Goal: Entertainment & Leisure: Consume media (video, audio)

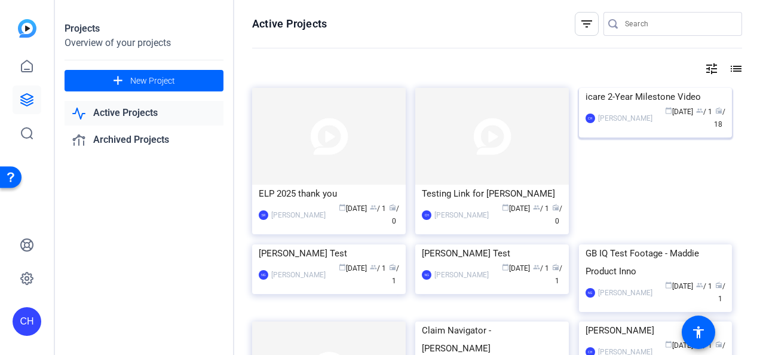
click at [298, 16] on img at bounding box center [656, 88] width 154 height 0
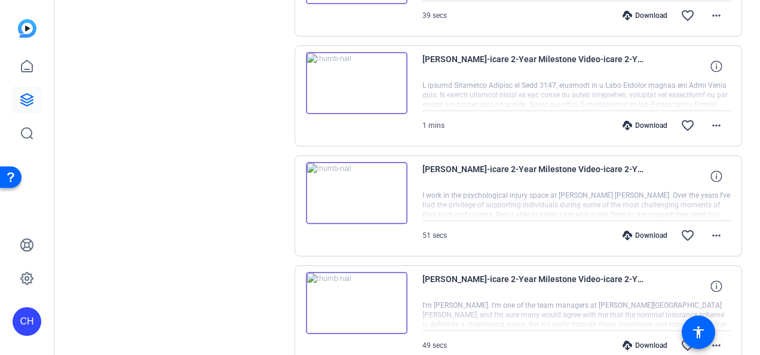
scroll to position [961, 0]
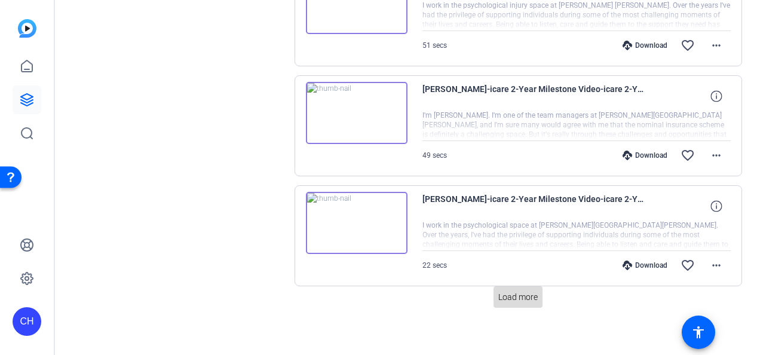
click at [298, 16] on span "Load more" at bounding box center [517, 297] width 39 height 13
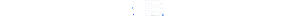
scroll to position [1474, 0]
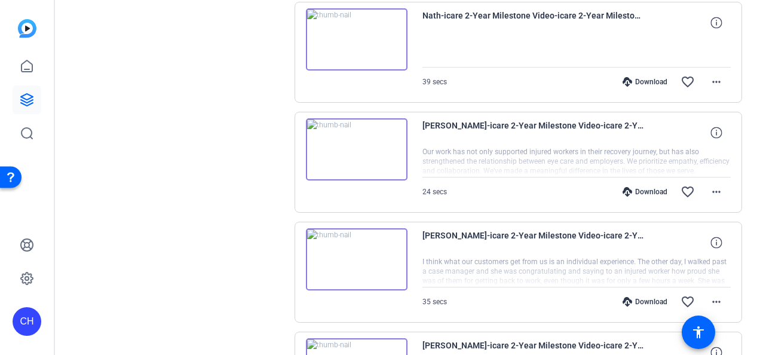
click at [298, 16] on img at bounding box center [357, 149] width 102 height 62
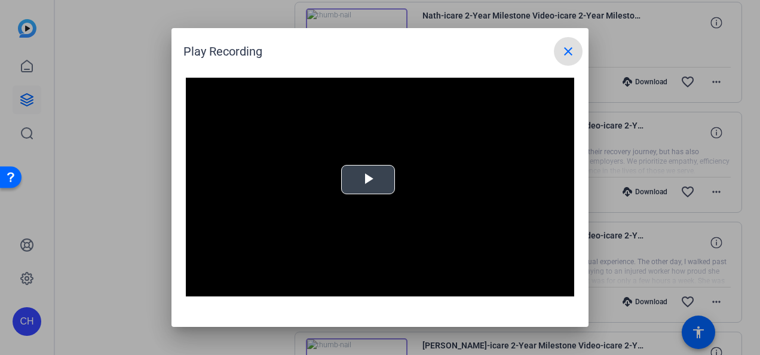
click at [298, 16] on span "Video Player" at bounding box center [368, 180] width 0 height 0
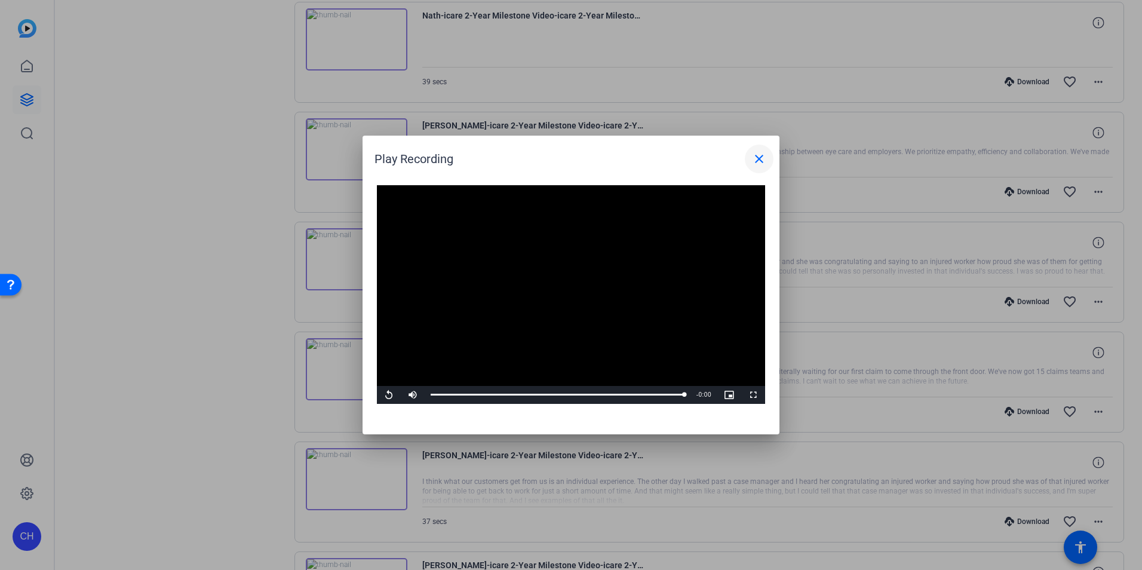
click at [298, 16] on mat-icon "close" at bounding box center [759, 159] width 14 height 14
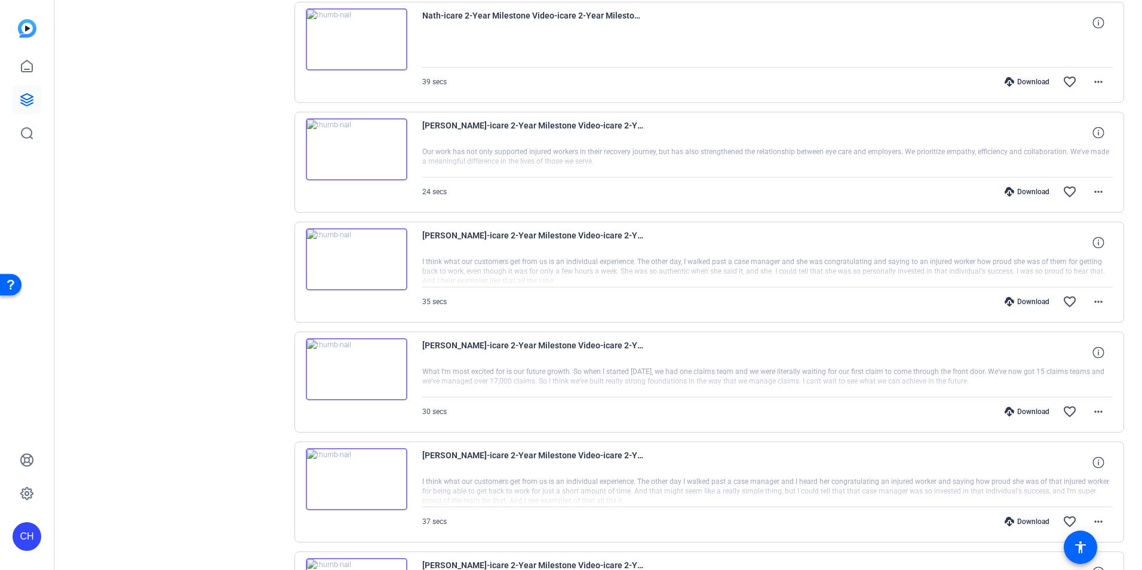
scroll to position [1198, 0]
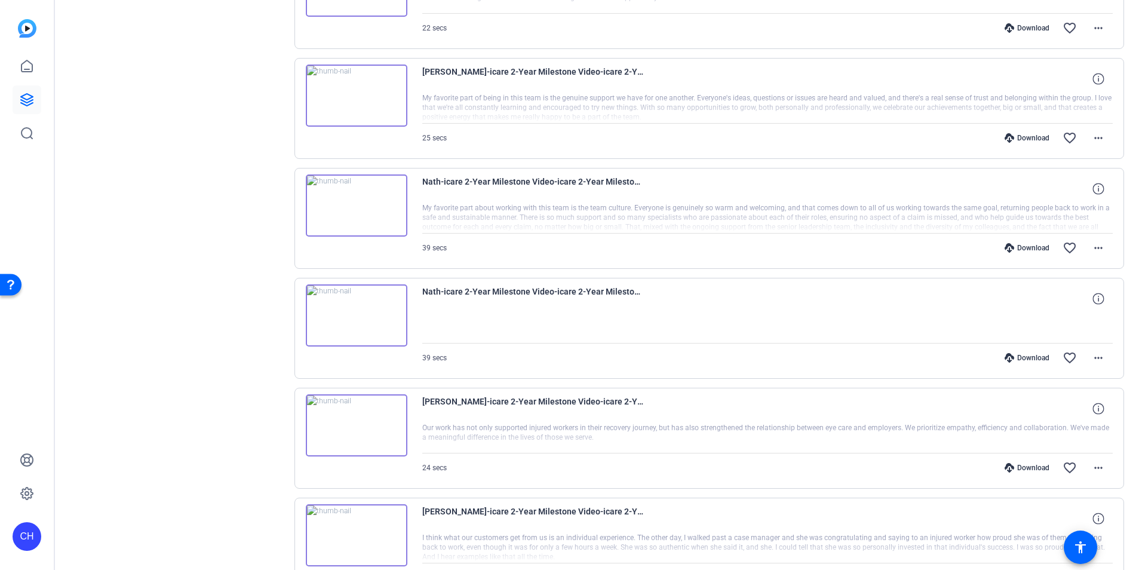
click at [298, 16] on img at bounding box center [357, 315] width 102 height 62
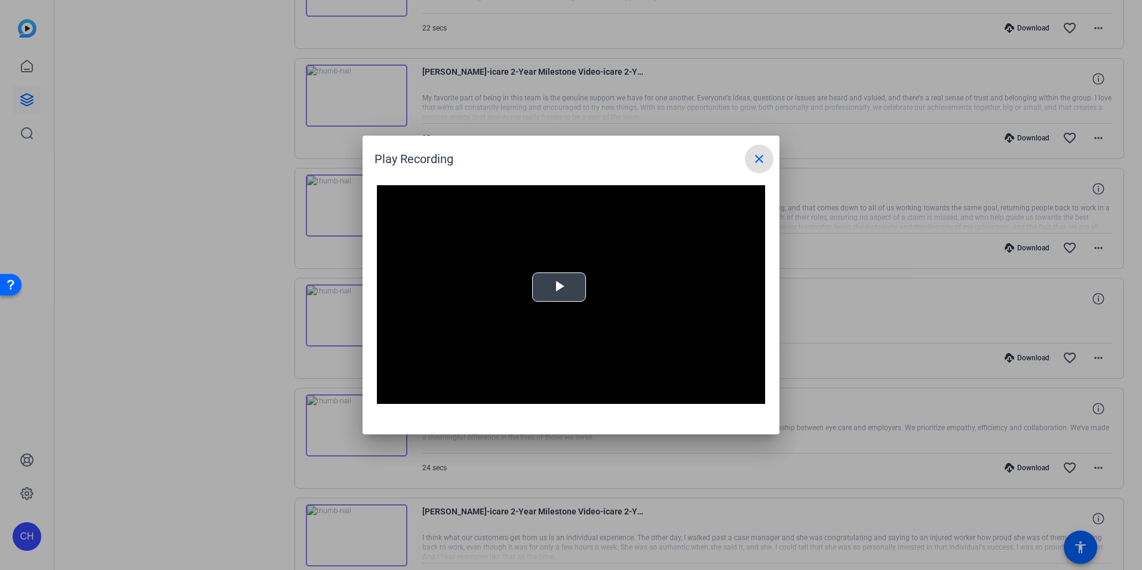
click at [298, 16] on span "Video Player" at bounding box center [559, 287] width 0 height 0
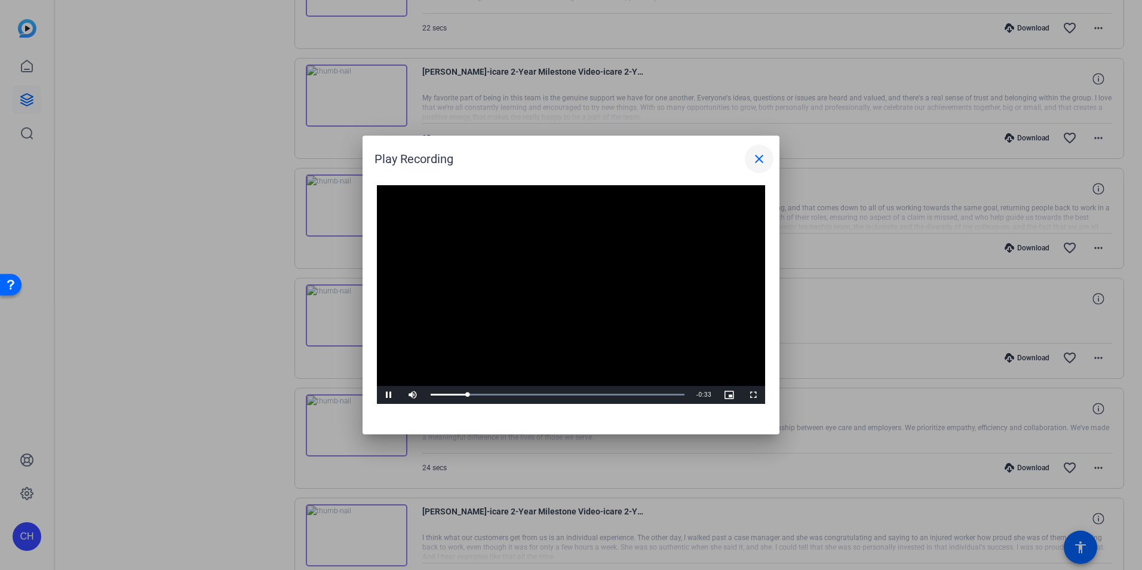
click at [298, 16] on mat-icon "close" at bounding box center [759, 159] width 14 height 14
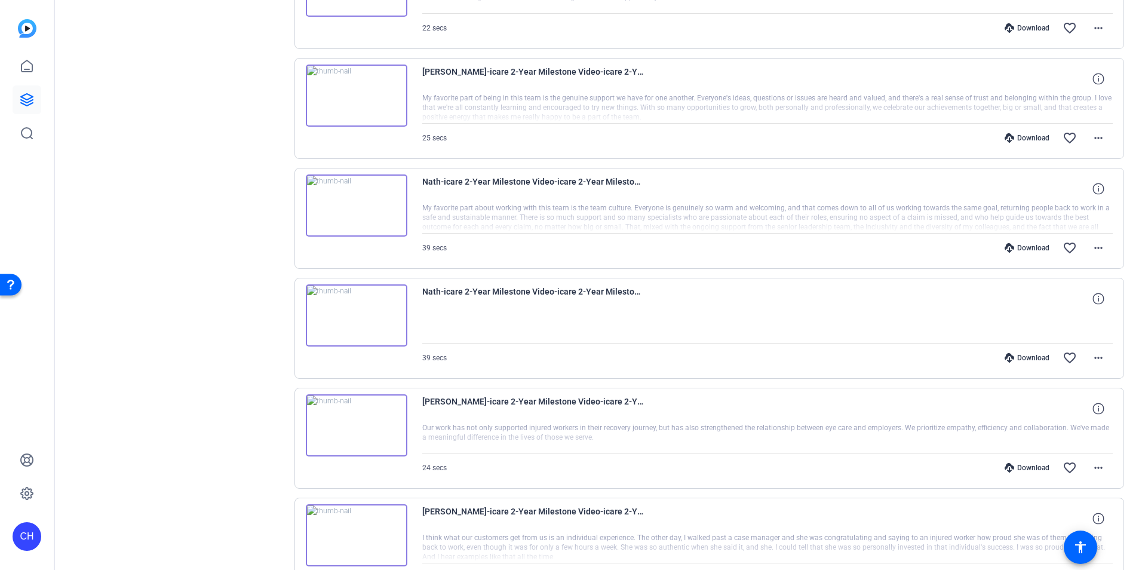
click at [298, 16] on img at bounding box center [357, 205] width 102 height 62
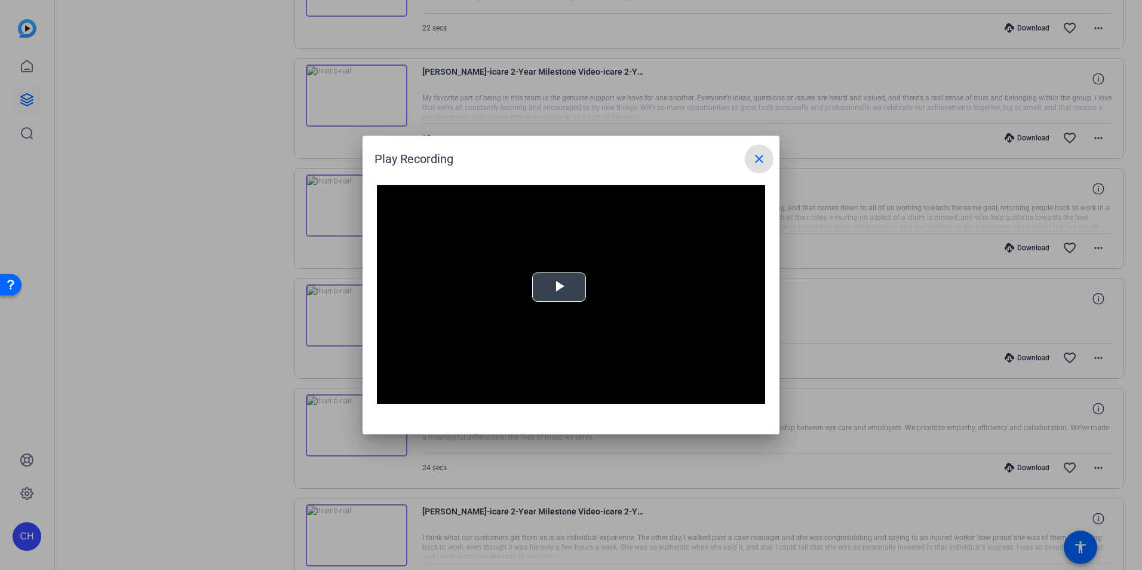
click at [298, 16] on video "Video Player" at bounding box center [571, 294] width 388 height 219
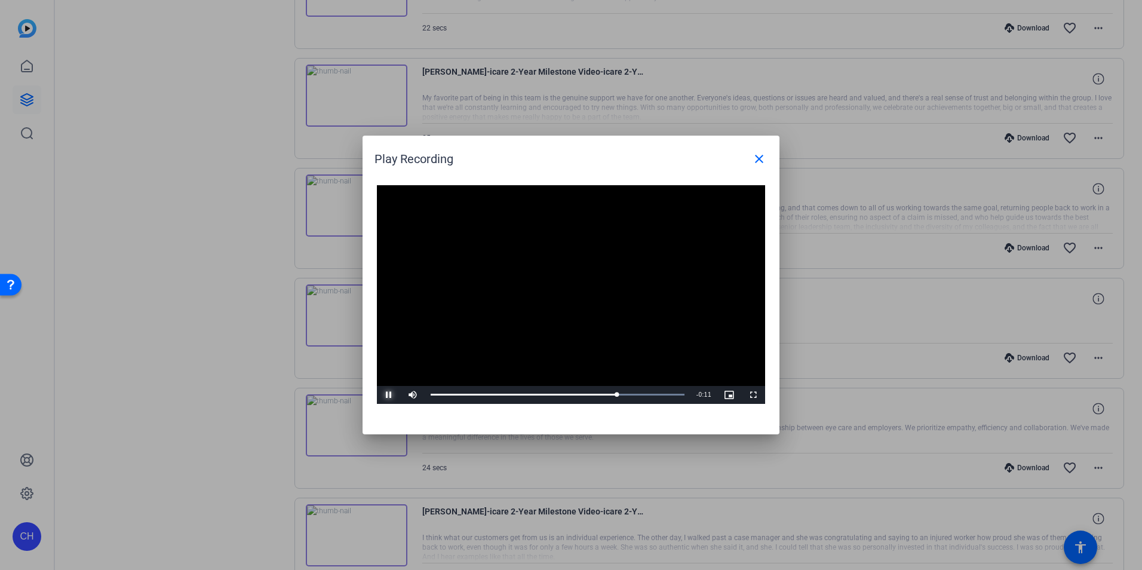
click at [298, 16] on span "Video Player" at bounding box center [389, 395] width 24 height 0
click at [298, 16] on video "Video Player" at bounding box center [571, 294] width 388 height 219
click at [298, 16] on mat-icon "close" at bounding box center [759, 159] width 14 height 14
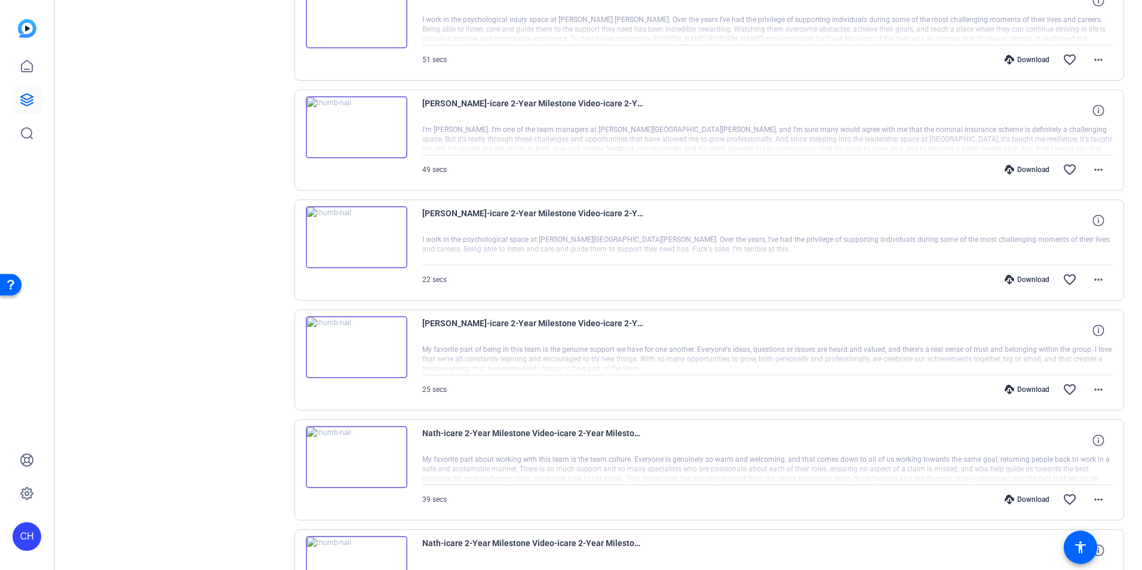
scroll to position [934, 0]
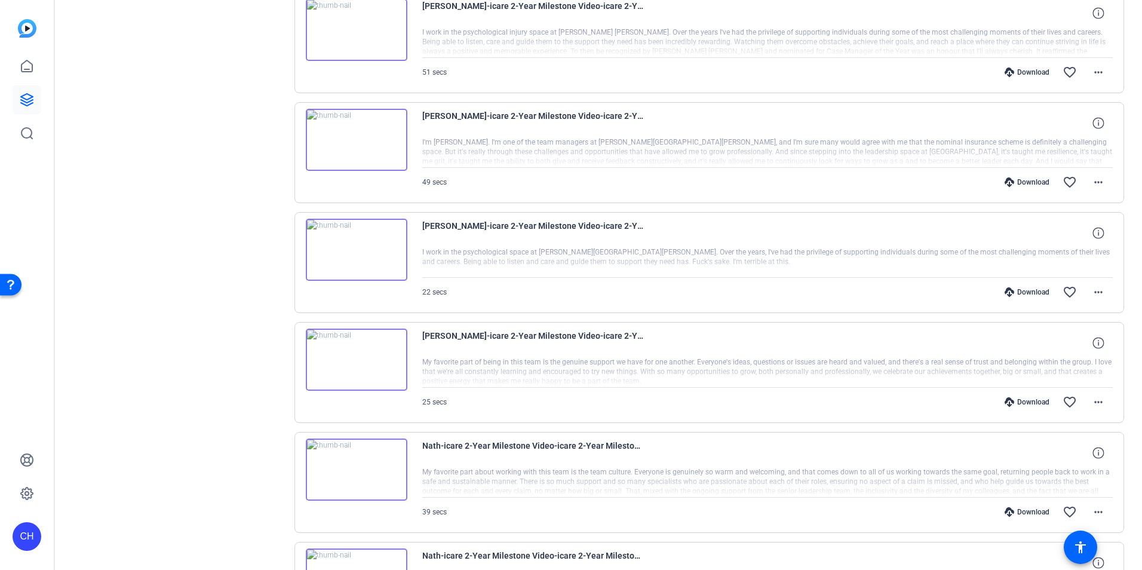
click at [298, 16] on img at bounding box center [357, 360] width 102 height 62
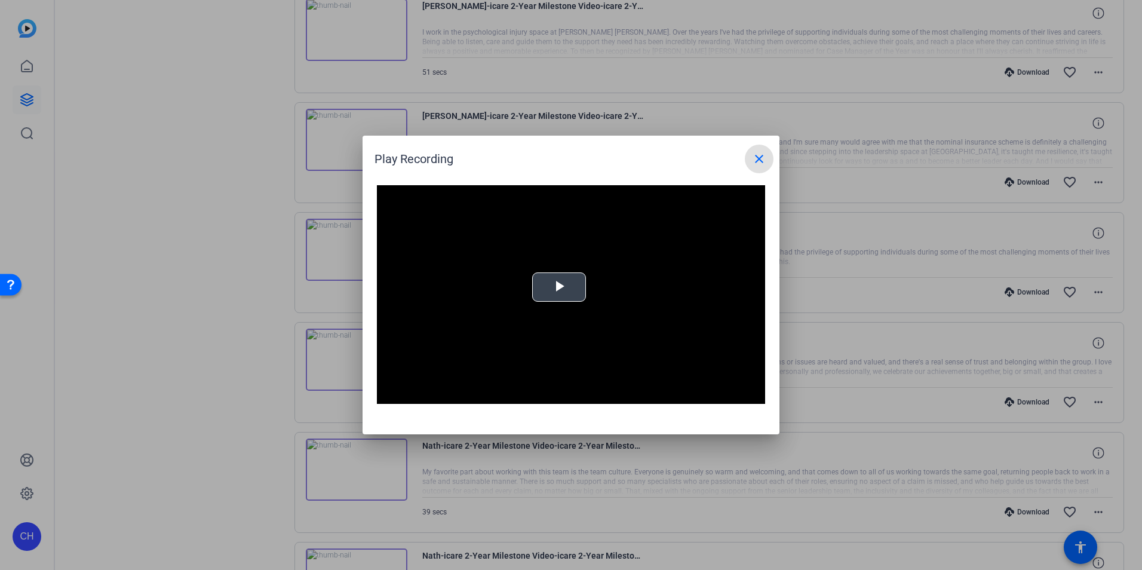
click at [298, 16] on span "Video Player" at bounding box center [559, 287] width 0 height 0
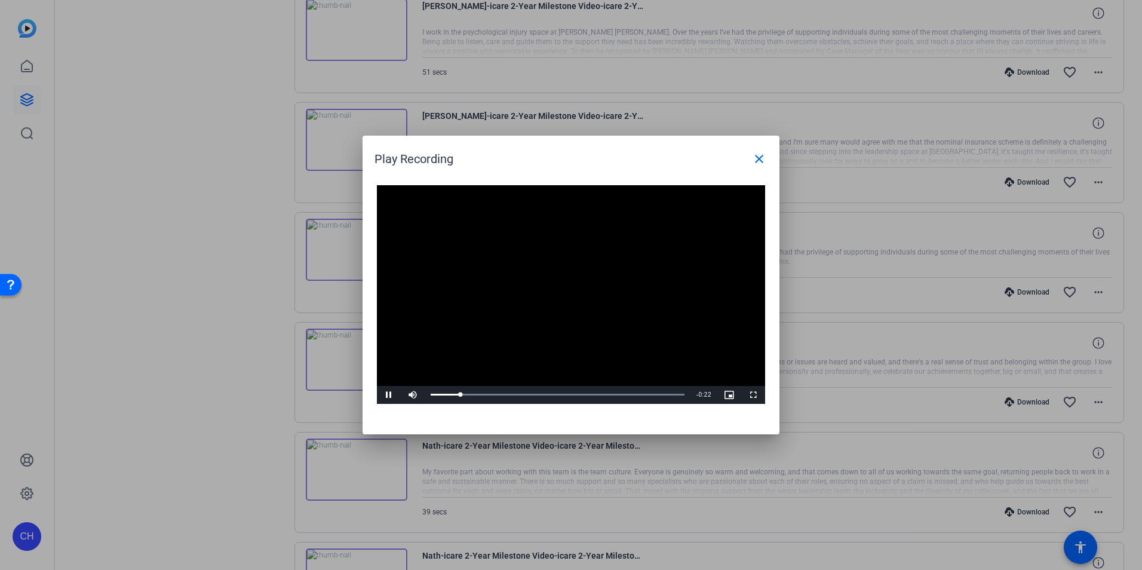
drag, startPoint x: 564, startPoint y: 284, endPoint x: 888, endPoint y: 422, distance: 351.8
click at [298, 16] on div "Play Recording close Video Player is loading. Play Video Pause Mute Current Tim…" at bounding box center [571, 285] width 1142 height 570
click at [298, 16] on mat-icon "close" at bounding box center [759, 159] width 14 height 14
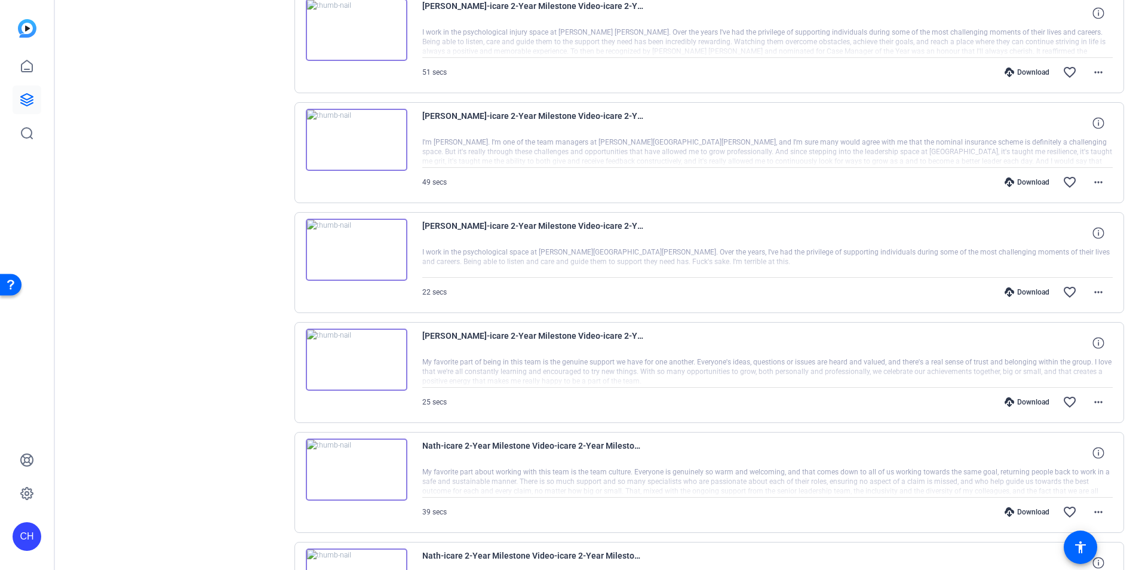
click at [298, 16] on img at bounding box center [357, 250] width 102 height 62
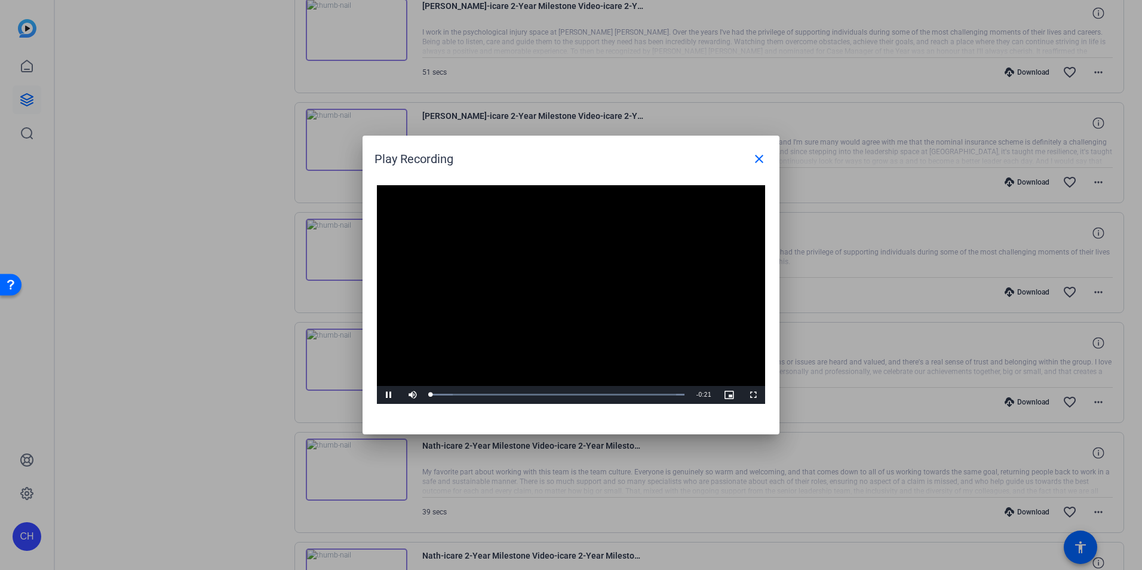
click at [298, 16] on video "Video Player" at bounding box center [571, 294] width 388 height 219
click at [298, 16] on mat-icon "close" at bounding box center [759, 159] width 14 height 14
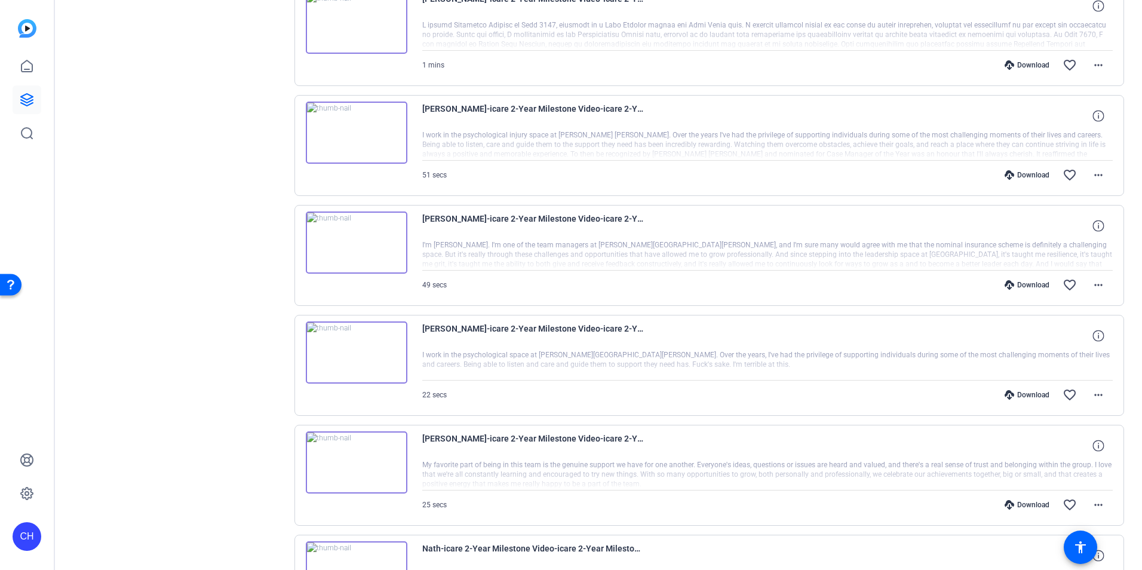
scroll to position [830, 0]
click at [298, 16] on img at bounding box center [357, 244] width 102 height 62
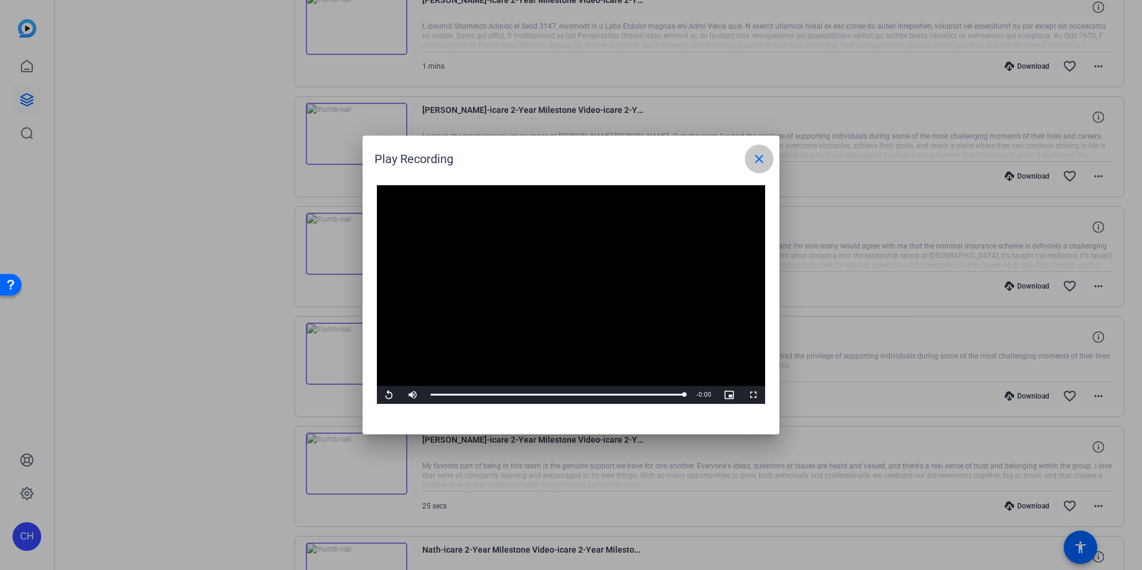
click at [298, 16] on mat-icon "close" at bounding box center [759, 159] width 14 height 14
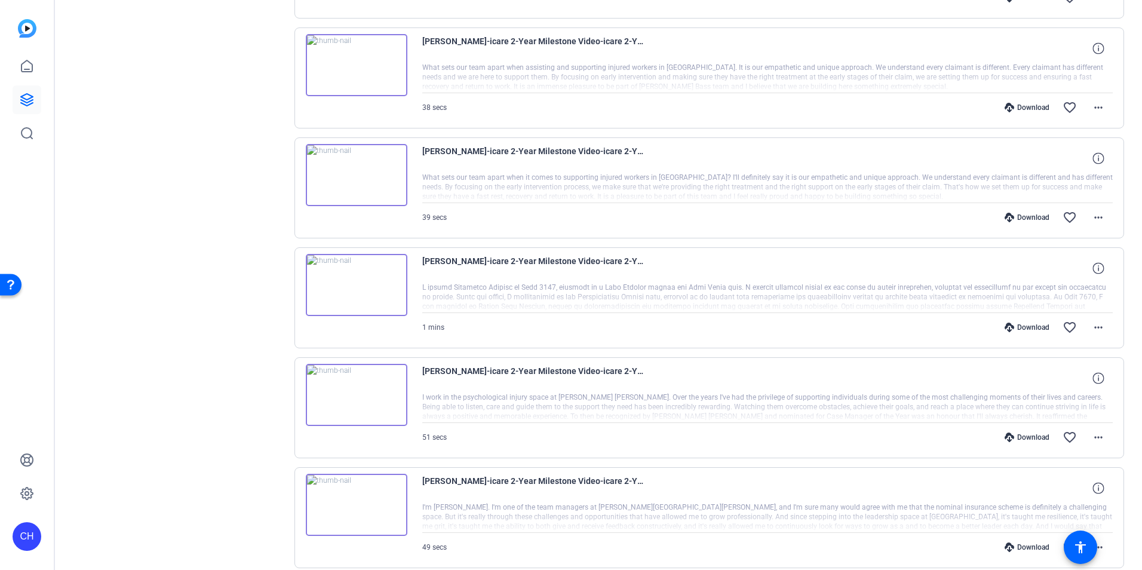
scroll to position [449, 0]
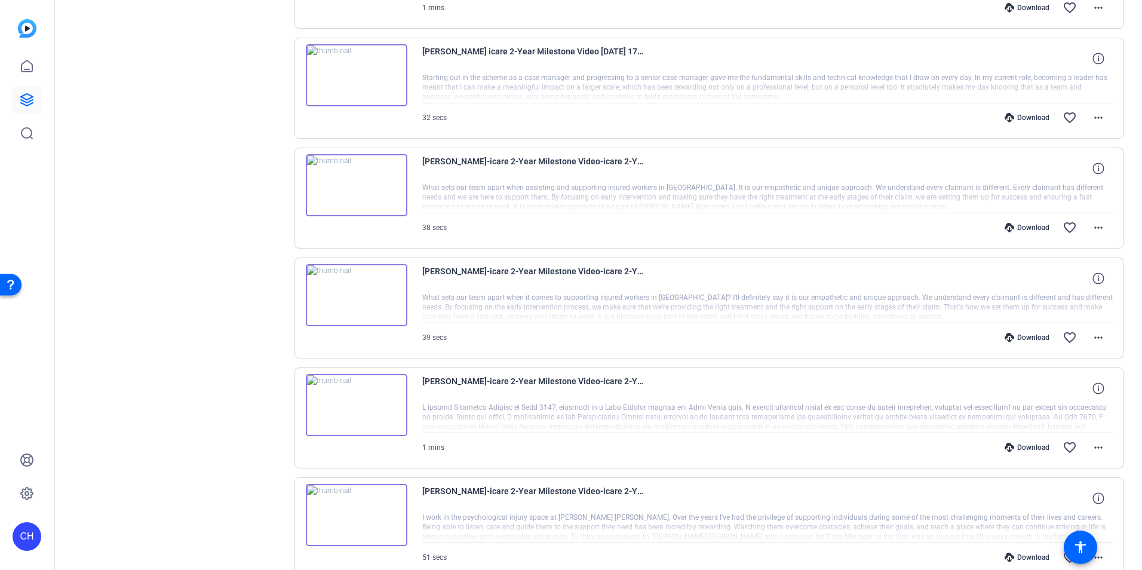
click at [298, 16] on img at bounding box center [357, 295] width 102 height 62
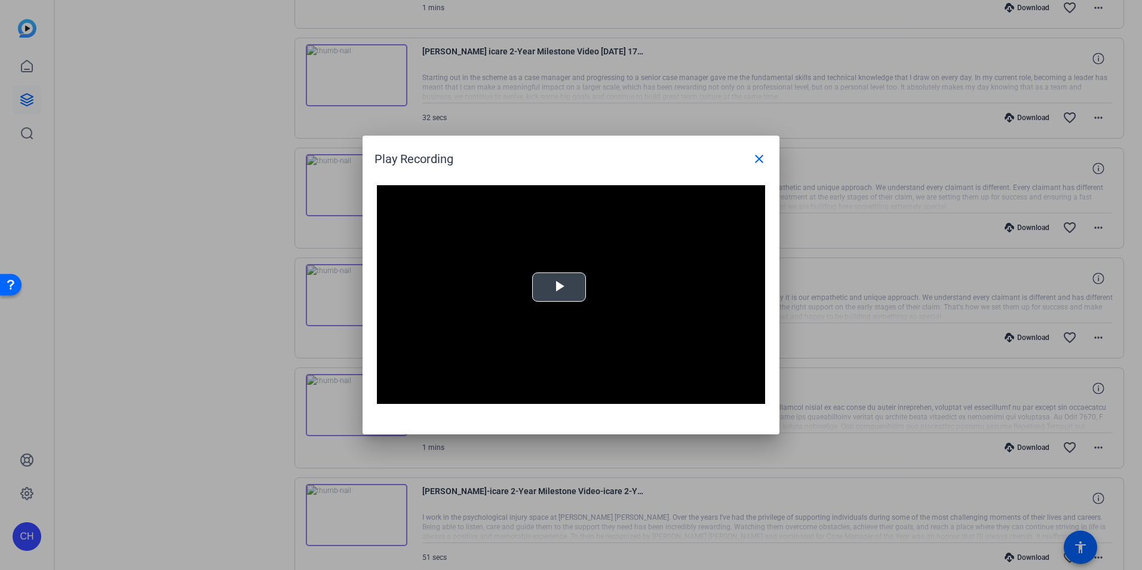
click at [298, 16] on span "Video Player" at bounding box center [559, 287] width 0 height 0
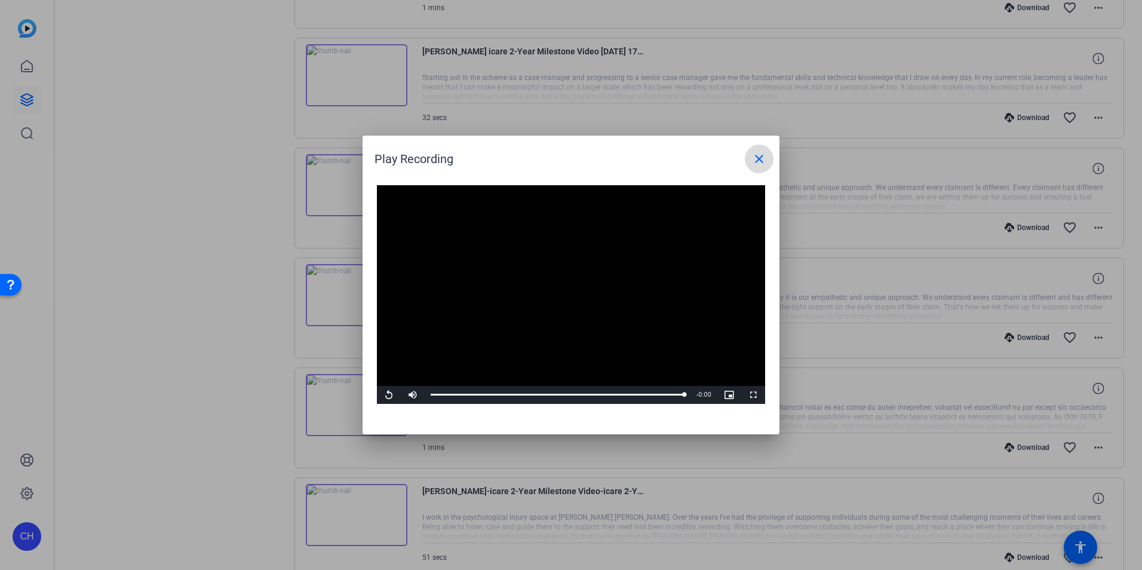
click at [298, 16] on mat-icon "close" at bounding box center [759, 159] width 14 height 14
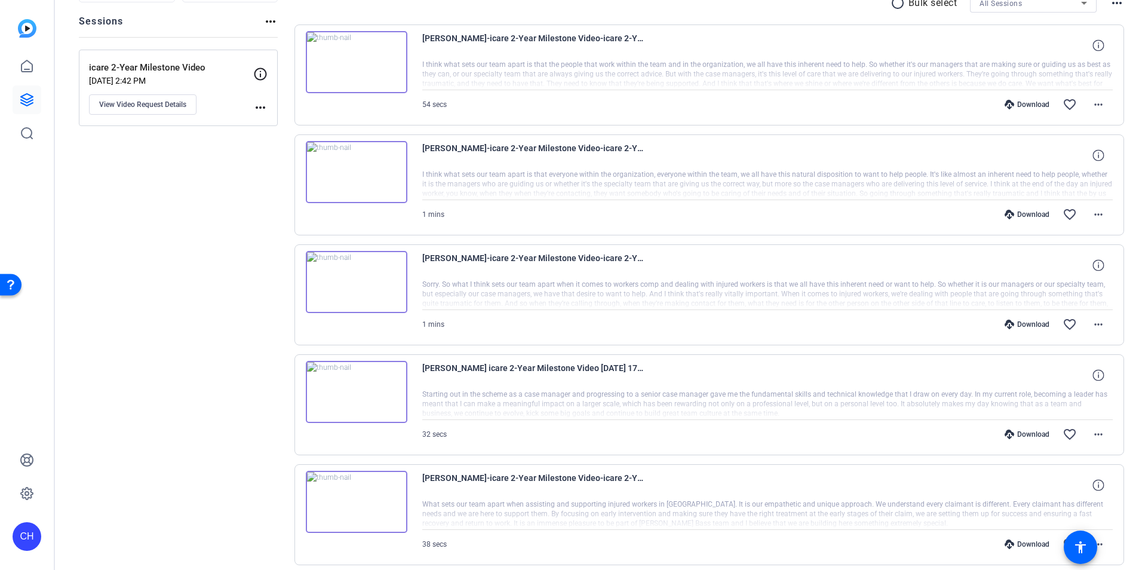
scroll to position [133, 0]
click at [298, 16] on img at bounding box center [357, 501] width 102 height 62
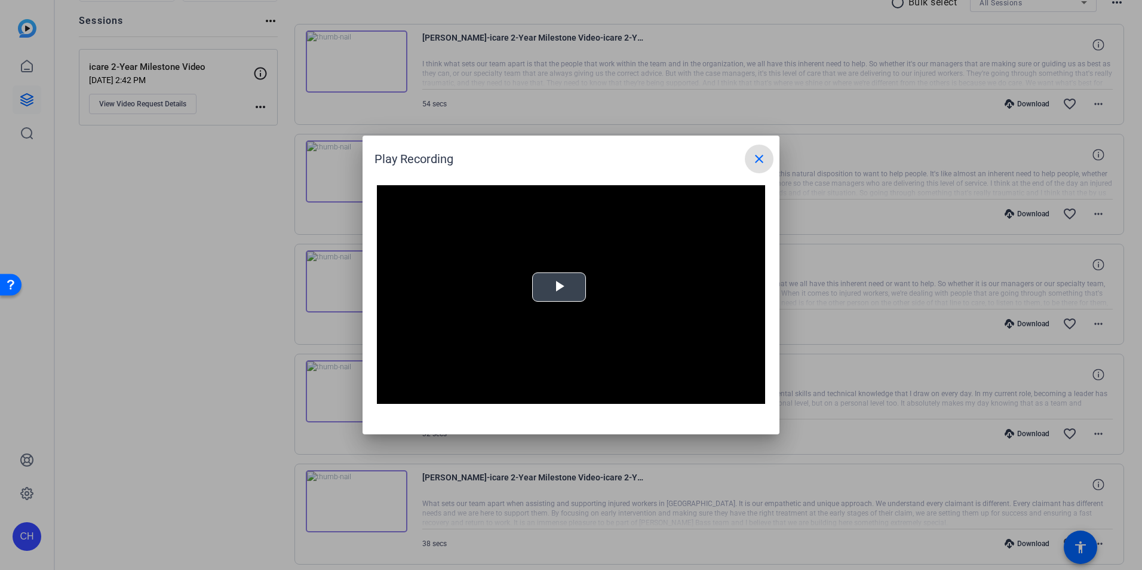
click at [298, 16] on span "Video Player" at bounding box center [559, 287] width 0 height 0
click at [298, 16] on mat-icon "close" at bounding box center [759, 159] width 14 height 14
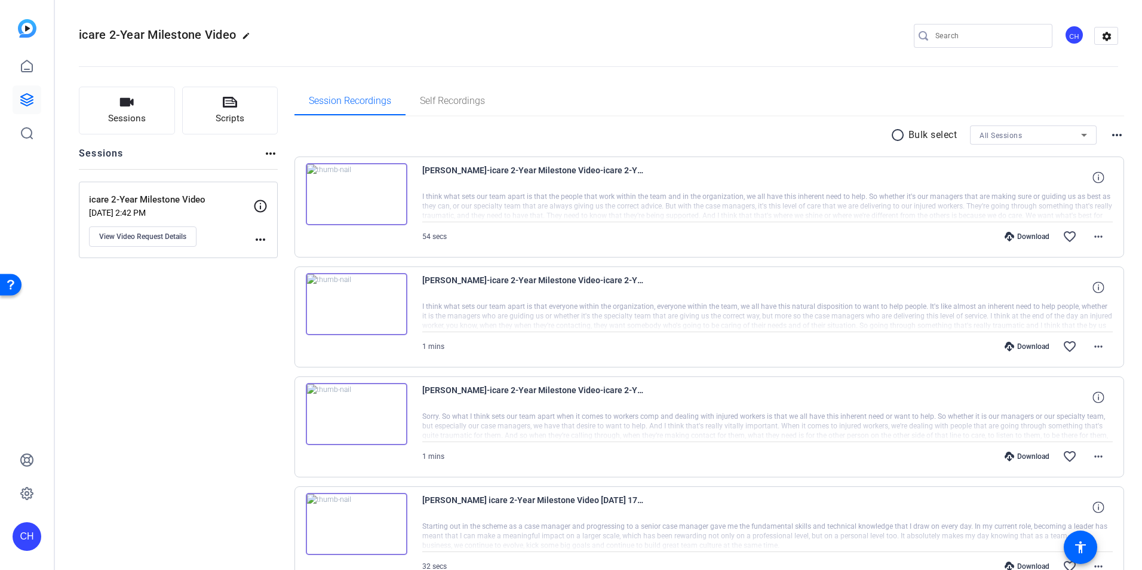
scroll to position [0, 0]
